Goal: Task Accomplishment & Management: Use online tool/utility

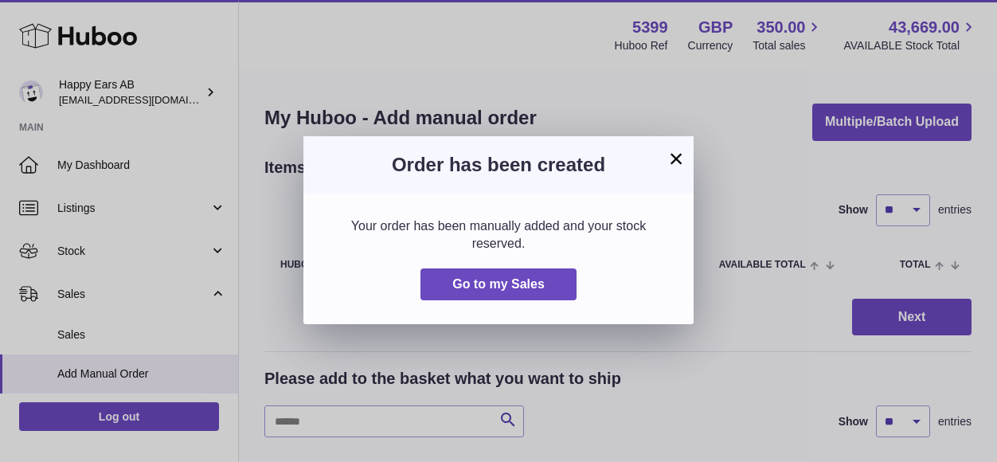
scroll to position [80, 0]
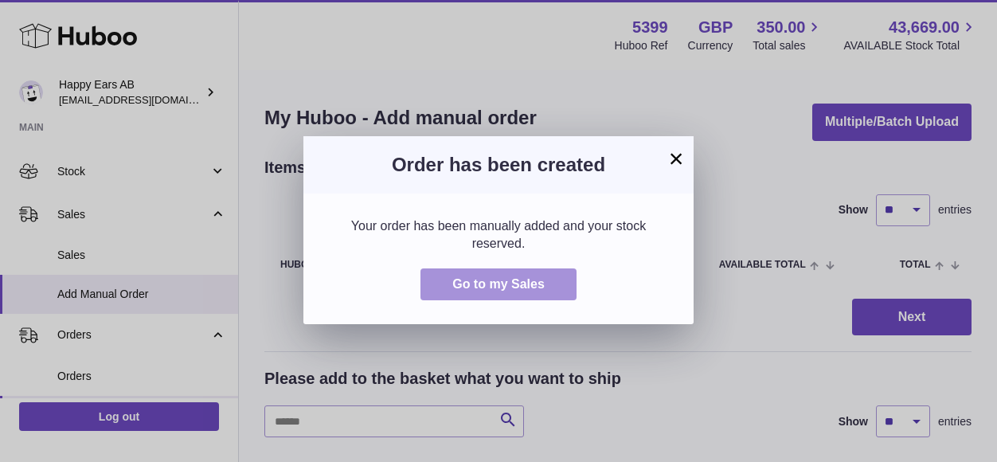
click at [564, 275] on button "Go to my Sales" at bounding box center [498, 284] width 156 height 33
click at [526, 281] on span "Go to my Sales" at bounding box center [498, 284] width 92 height 14
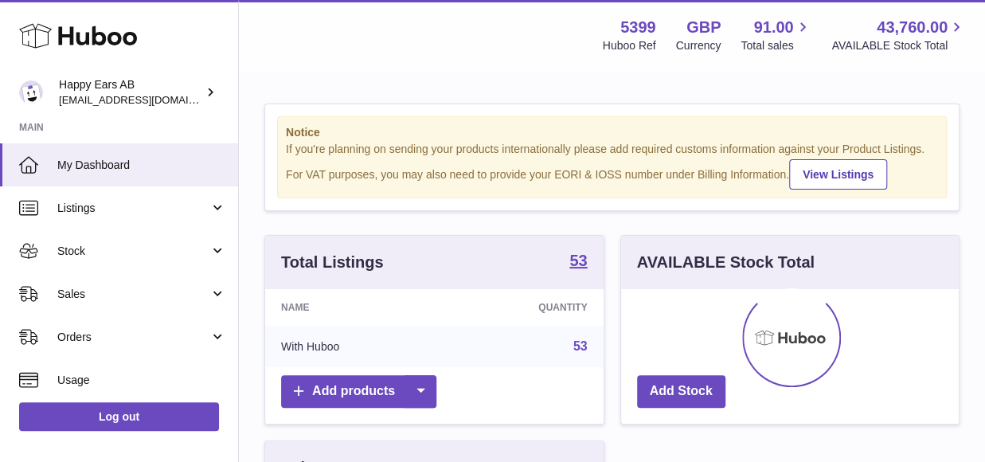
scroll to position [248, 338]
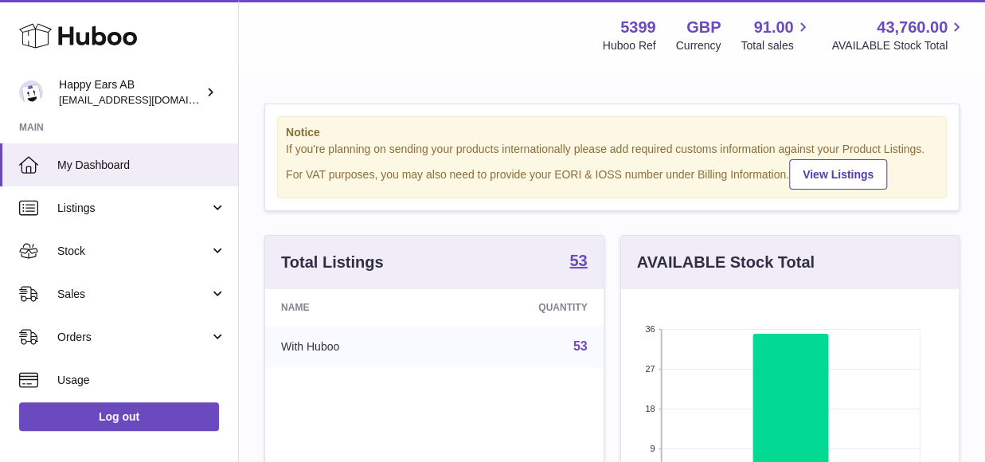
click at [416, 125] on strong "Notice" at bounding box center [612, 132] width 652 height 15
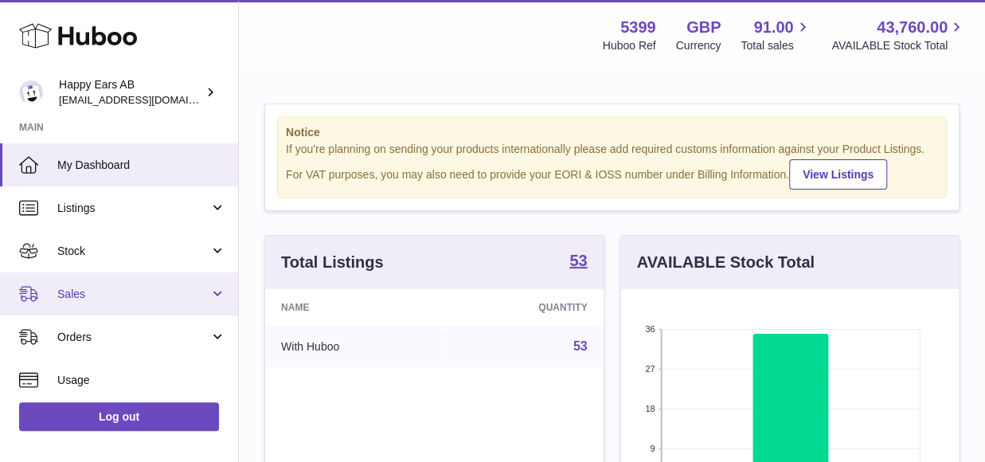
click at [105, 302] on link "Sales" at bounding box center [119, 293] width 238 height 43
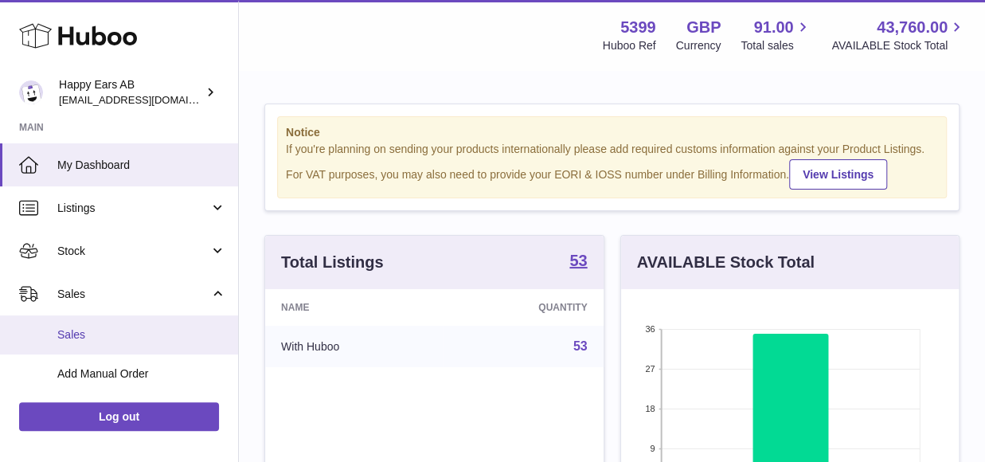
click at [88, 345] on link "Sales" at bounding box center [119, 334] width 238 height 39
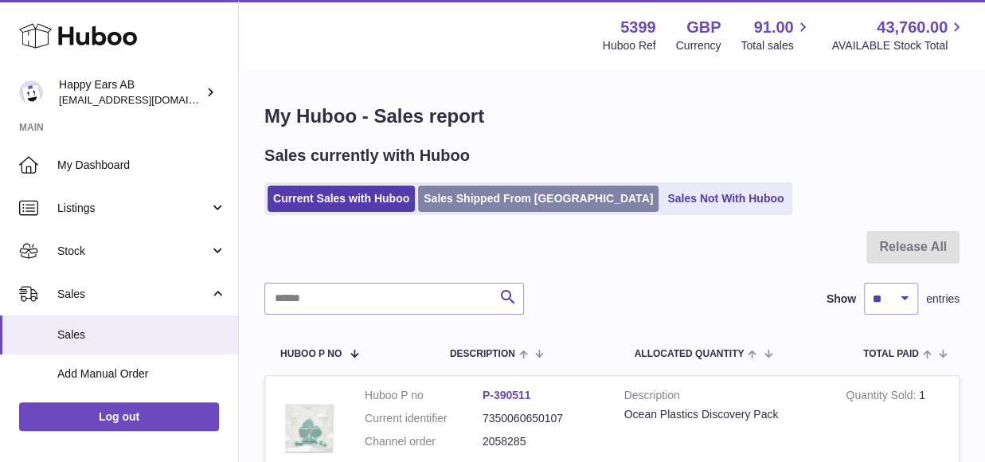
click at [435, 205] on link "Sales Shipped From [GEOGRAPHIC_DATA]" at bounding box center [538, 199] width 240 height 26
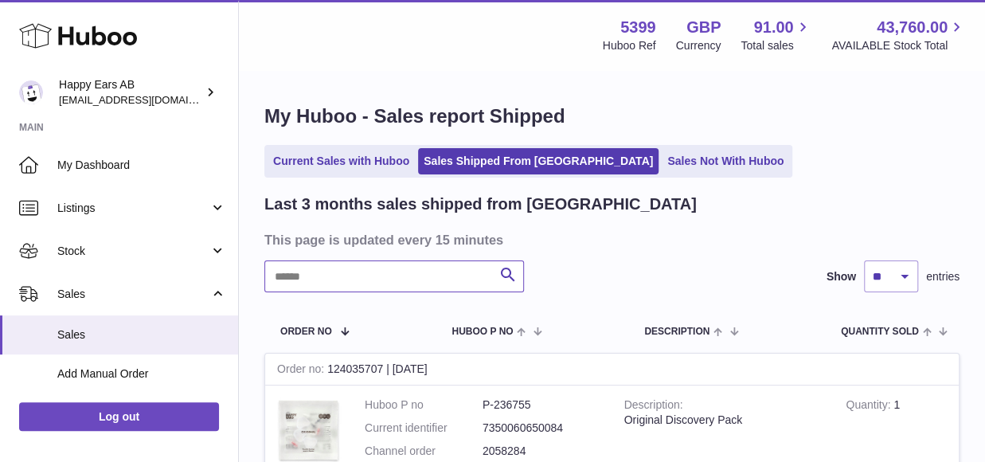
click at [420, 280] on input "text" at bounding box center [394, 276] width 260 height 32
paste input "**********"
type input "**********"
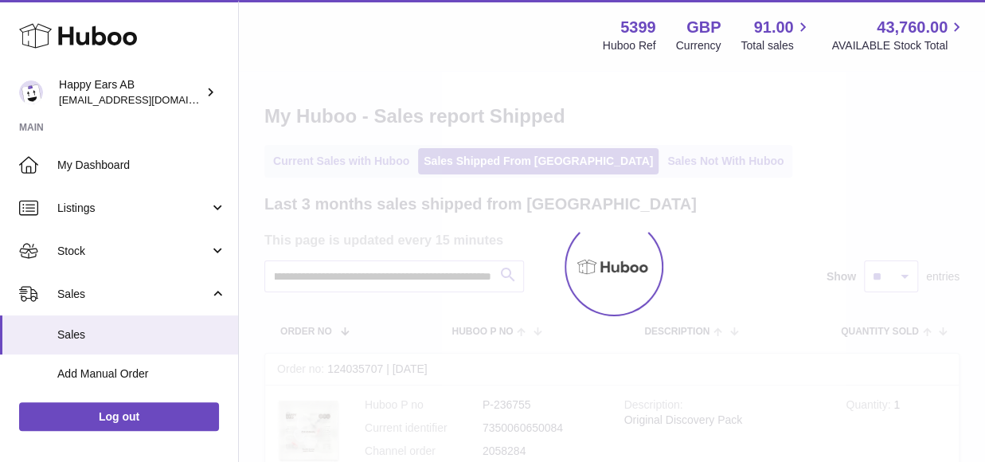
click at [393, 275] on div at bounding box center [612, 267] width 746 height 390
drag, startPoint x: 393, startPoint y: 275, endPoint x: 552, endPoint y: 275, distance: 159.3
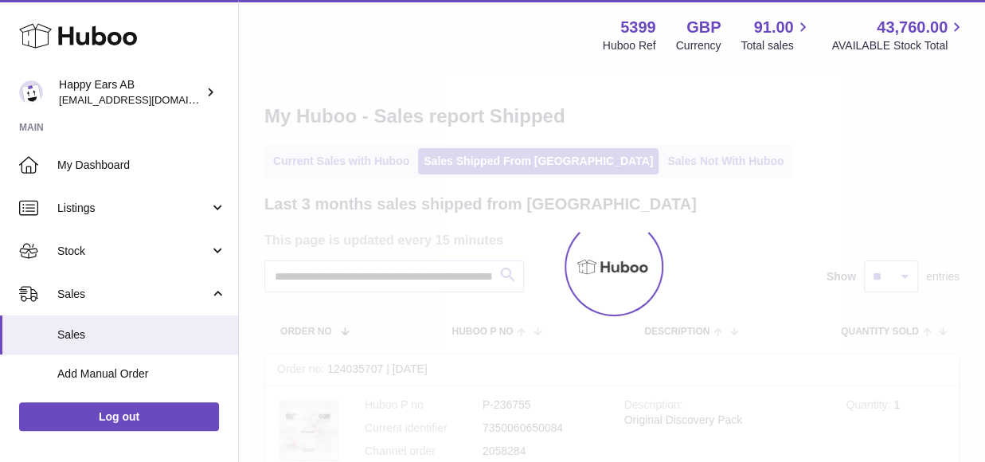
drag, startPoint x: 552, startPoint y: 275, endPoint x: 415, endPoint y: 237, distance: 142.0
click at [415, 237] on div at bounding box center [612, 267] width 746 height 390
click at [158, 332] on span "Sales" at bounding box center [141, 334] width 169 height 15
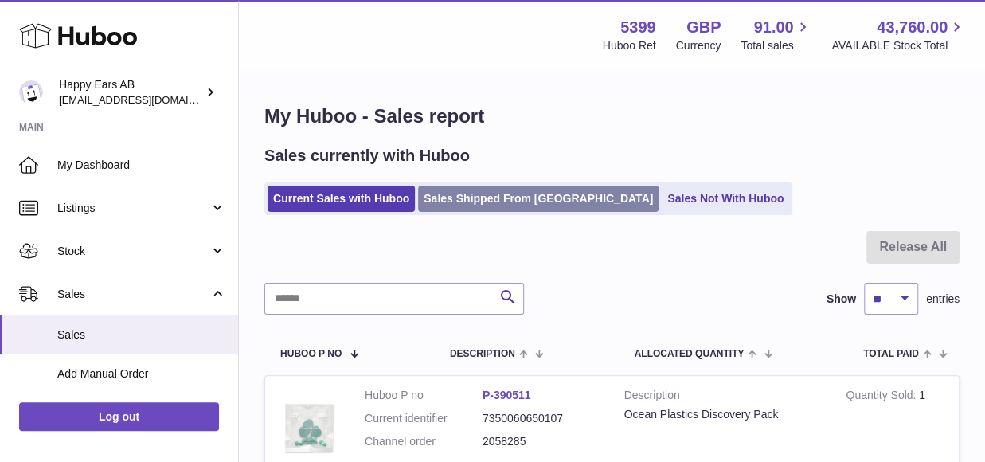
click at [504, 197] on link "Sales Shipped From [GEOGRAPHIC_DATA]" at bounding box center [538, 199] width 240 height 26
click at [474, 198] on link "Sales Shipped From [GEOGRAPHIC_DATA]" at bounding box center [538, 199] width 240 height 26
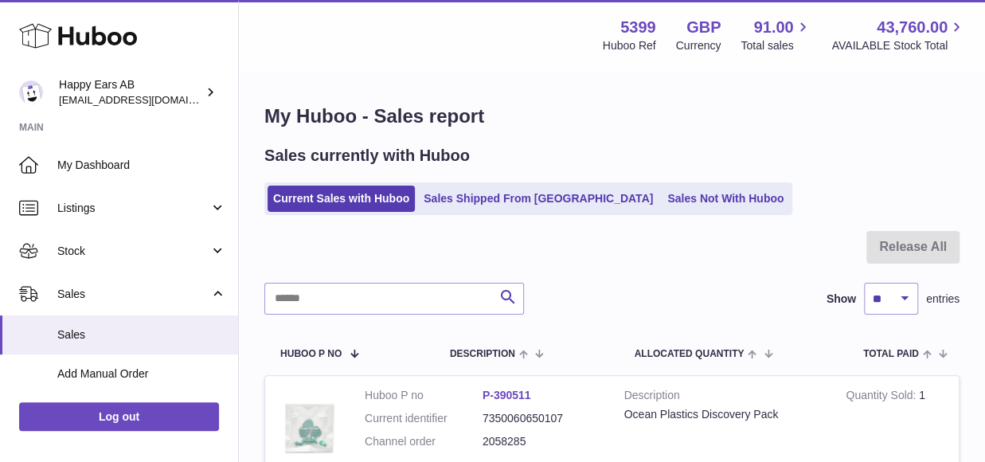
click at [491, 173] on div "Sales currently with Huboo Current Sales with Huboo Sales Shipped From [GEOGRAP…" at bounding box center [611, 180] width 695 height 70
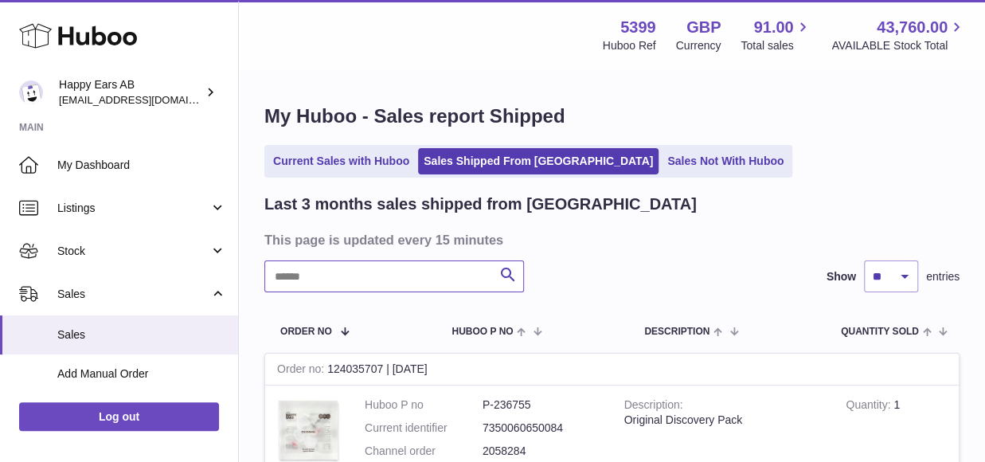
click at [420, 275] on input "text" at bounding box center [394, 276] width 260 height 32
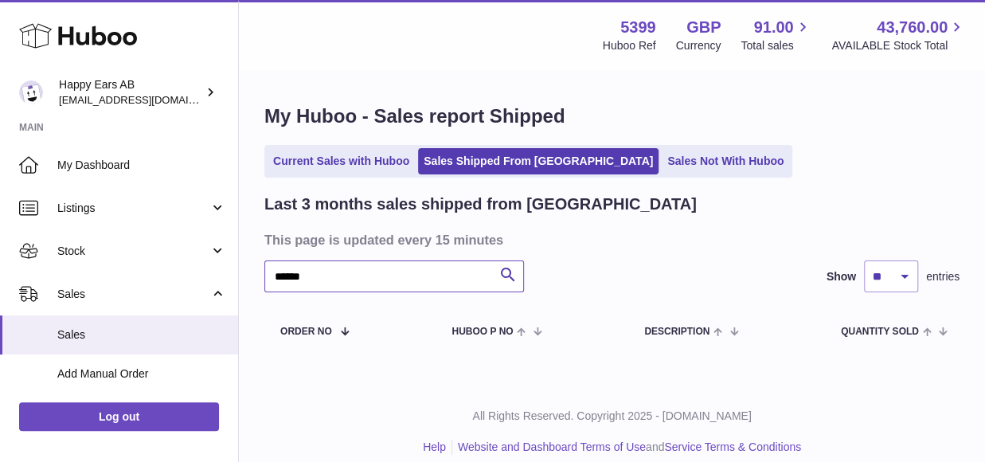
type input "******"
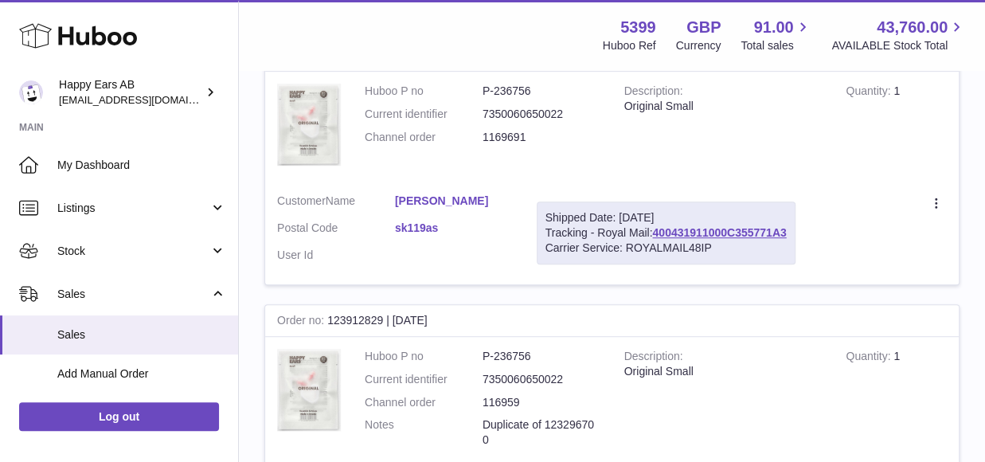
scroll to position [317, 0]
